Goal: Information Seeking & Learning: Learn about a topic

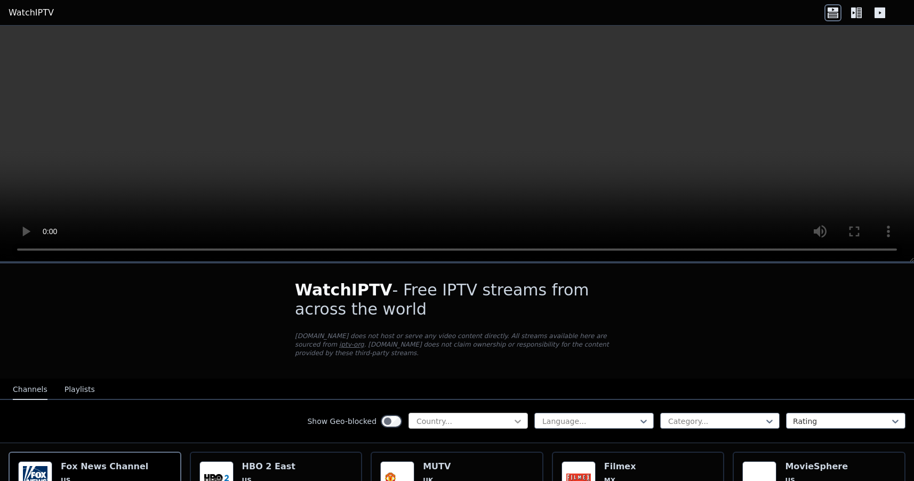
click at [514, 418] on icon at bounding box center [517, 421] width 11 height 11
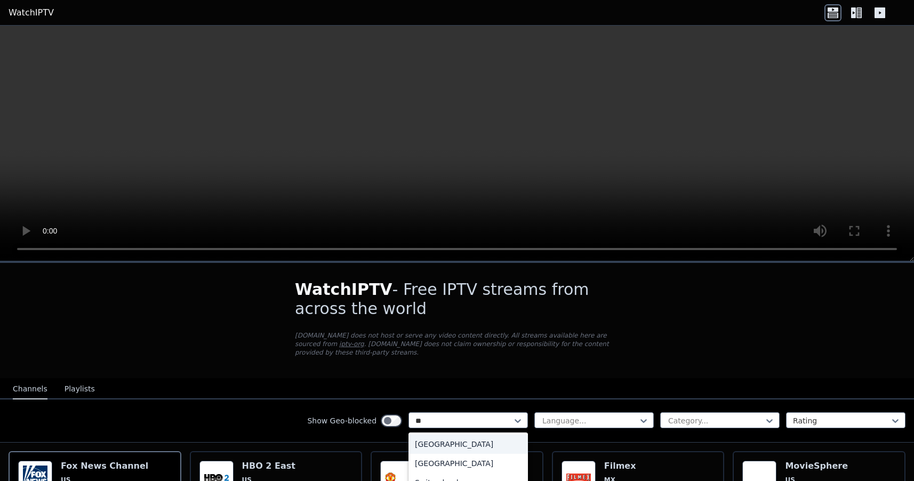
type input "***"
click at [457, 439] on div "[GEOGRAPHIC_DATA]" at bounding box center [467, 444] width 119 height 19
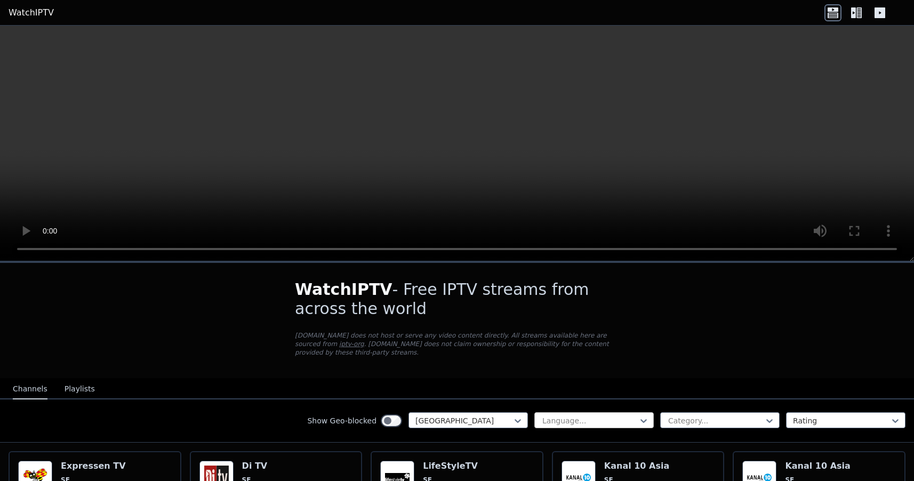
click at [603, 419] on div at bounding box center [589, 420] width 97 height 11
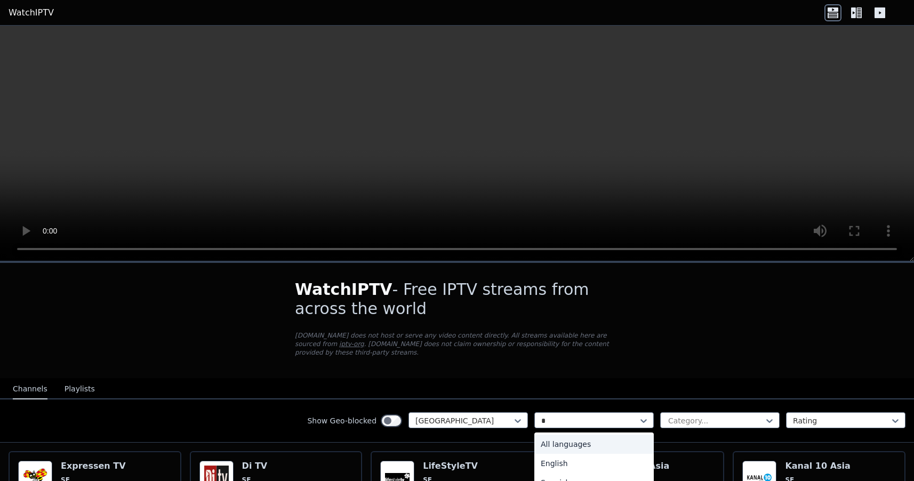
type input "**"
click at [587, 450] on div "Swedish" at bounding box center [593, 444] width 119 height 19
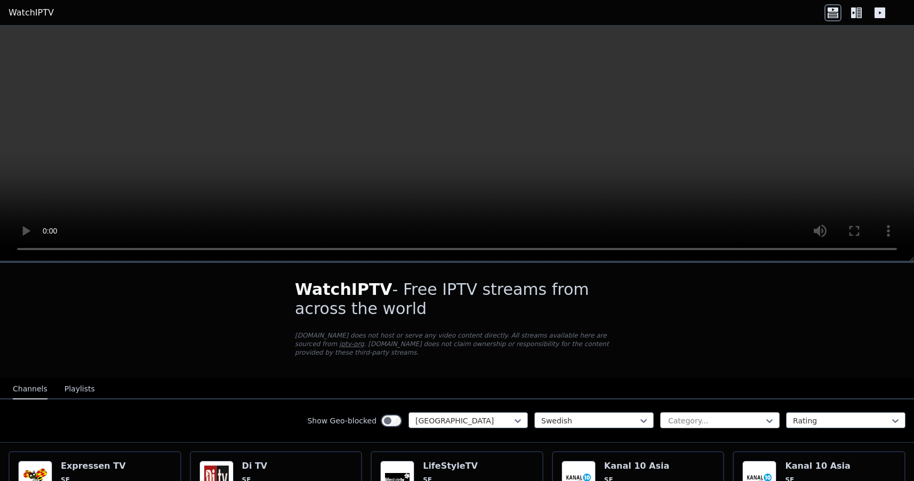
click at [728, 415] on div at bounding box center [715, 420] width 97 height 11
type input "*"
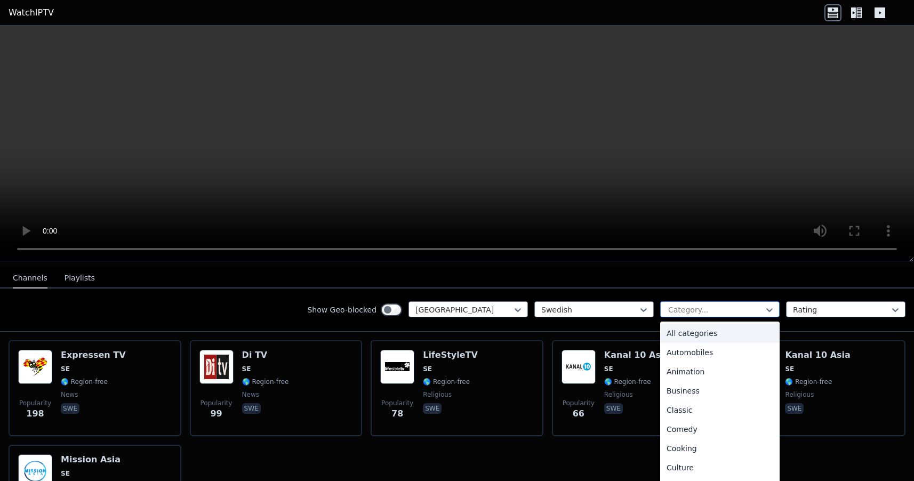
scroll to position [110, 0]
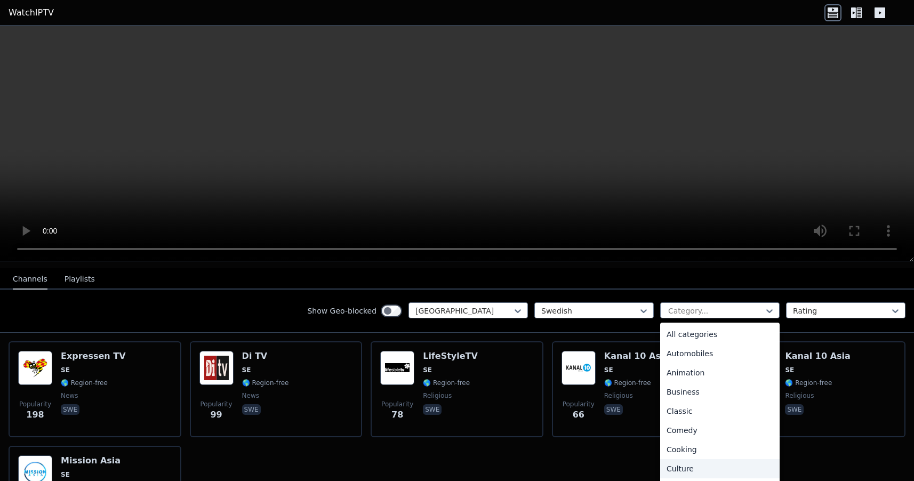
click at [521, 454] on div "Popularity 198 Expressen TV SE 🌎 Region-free news swe Popularity 99 Di TV SE 🌎 …" at bounding box center [457, 442] width 914 height 218
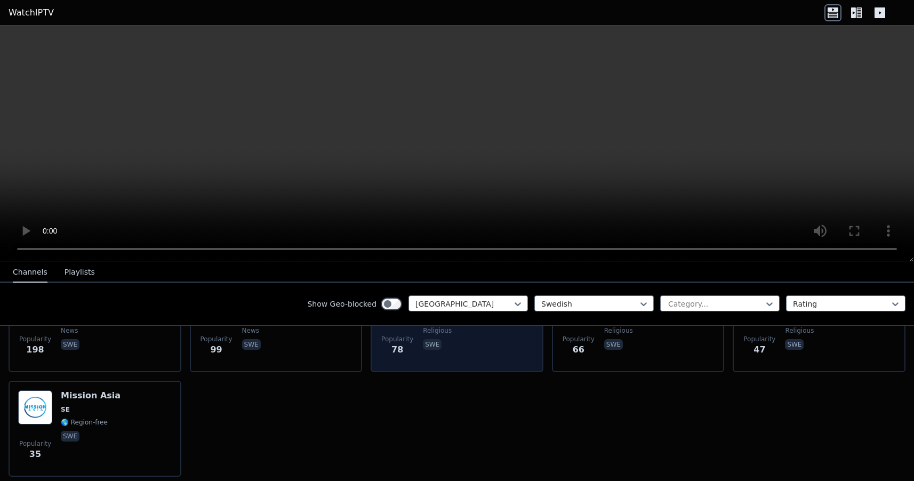
scroll to position [0, 0]
